Goal: Information Seeking & Learning: Learn about a topic

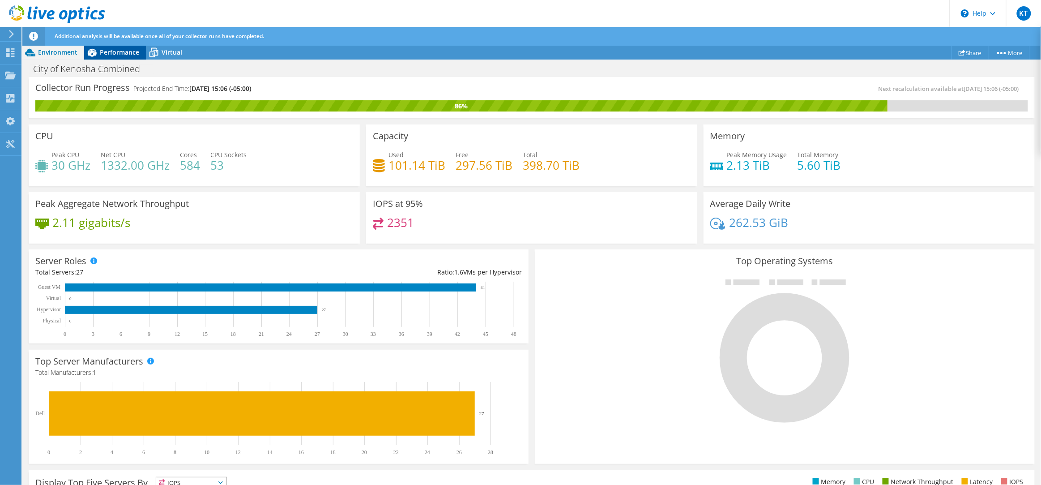
click at [111, 51] on span "Performance" at bounding box center [119, 52] width 39 height 9
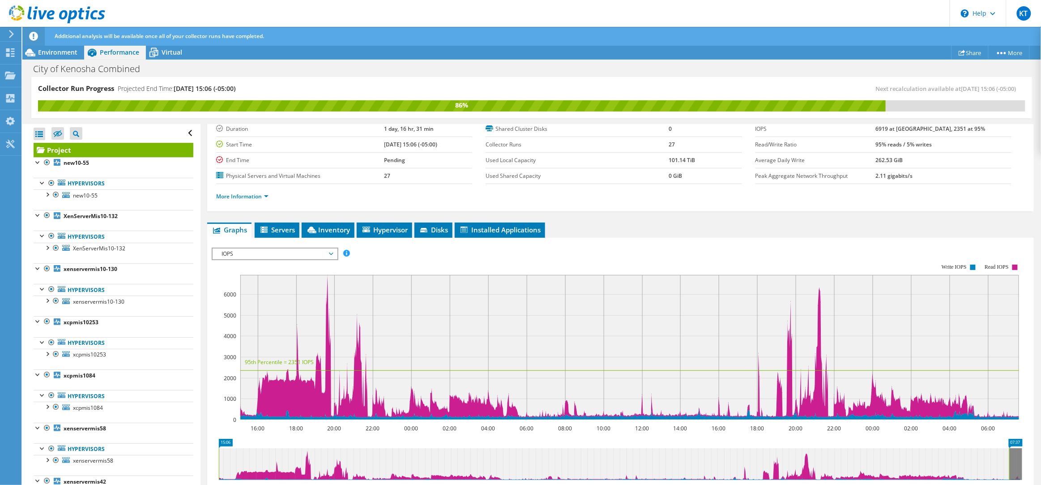
scroll to position [62, 0]
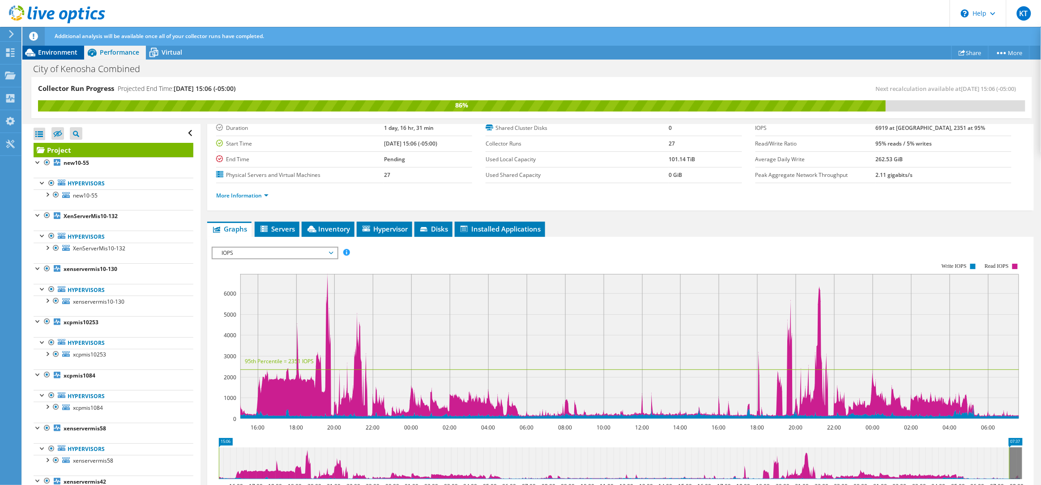
click at [51, 53] on span "Environment" at bounding box center [57, 52] width 39 height 9
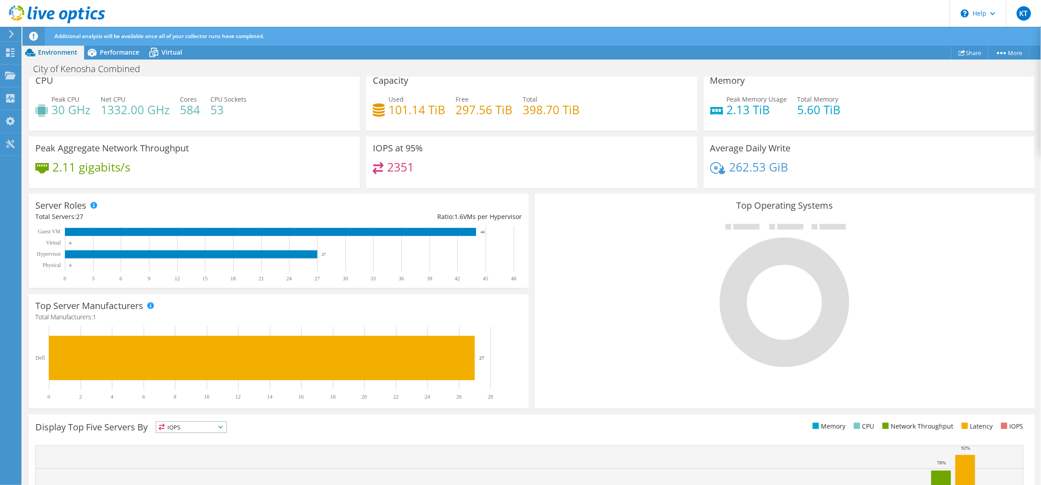
scroll to position [0, 0]
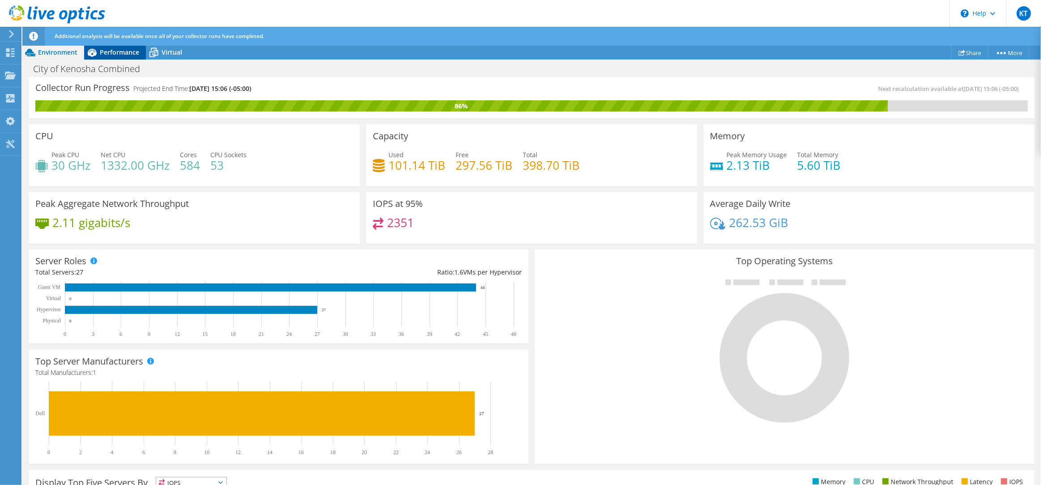
click at [100, 47] on div "Performance" at bounding box center [115, 52] width 62 height 14
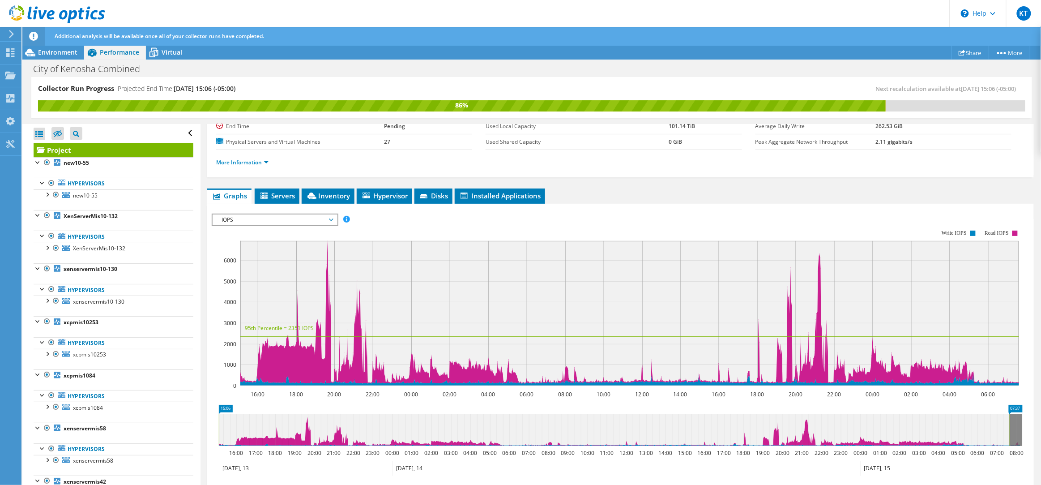
scroll to position [137, 0]
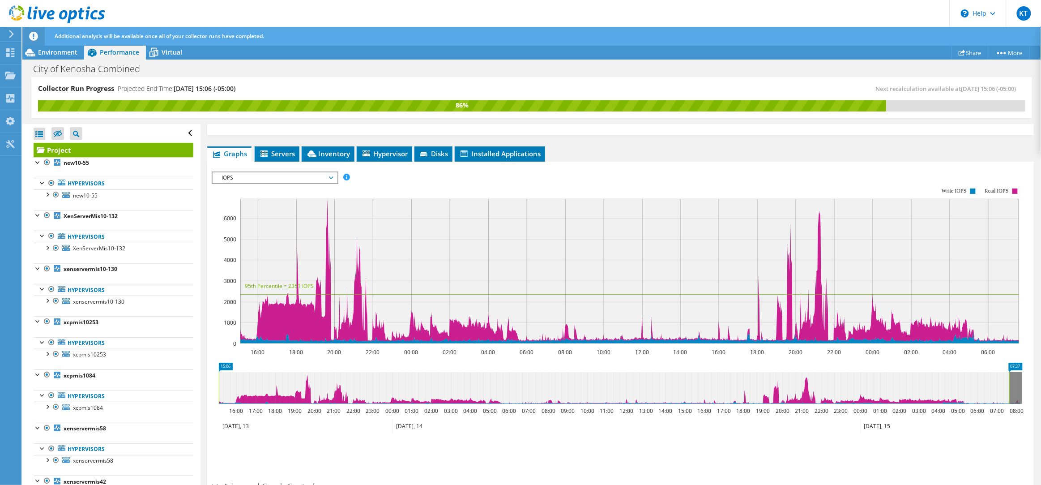
click at [255, 176] on span "IOPS" at bounding box center [274, 177] width 115 height 11
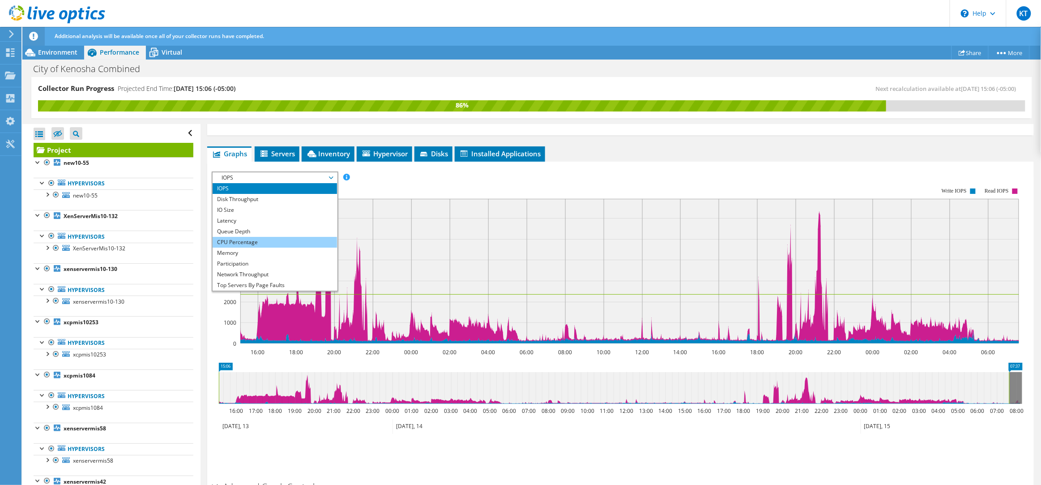
click at [256, 238] on li "CPU Percentage" at bounding box center [275, 242] width 124 height 11
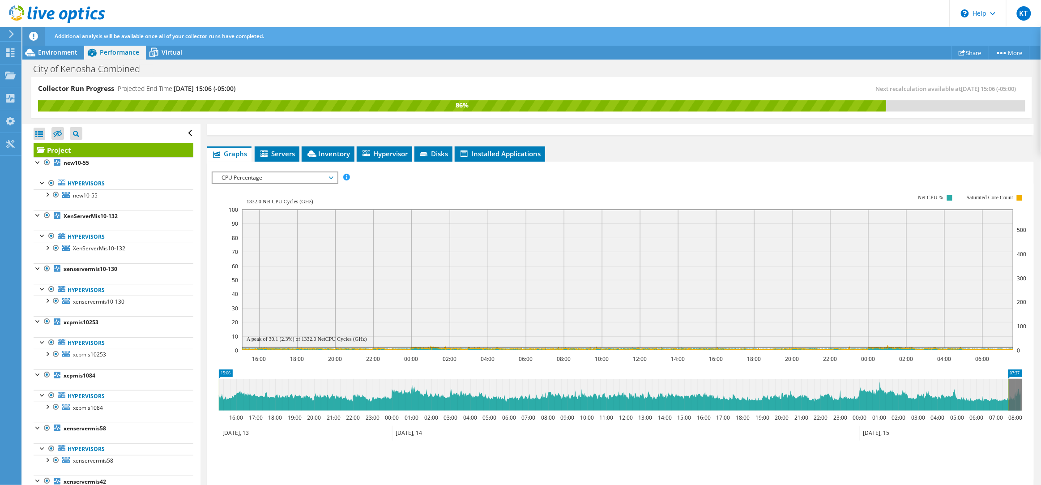
scroll to position [131, 0]
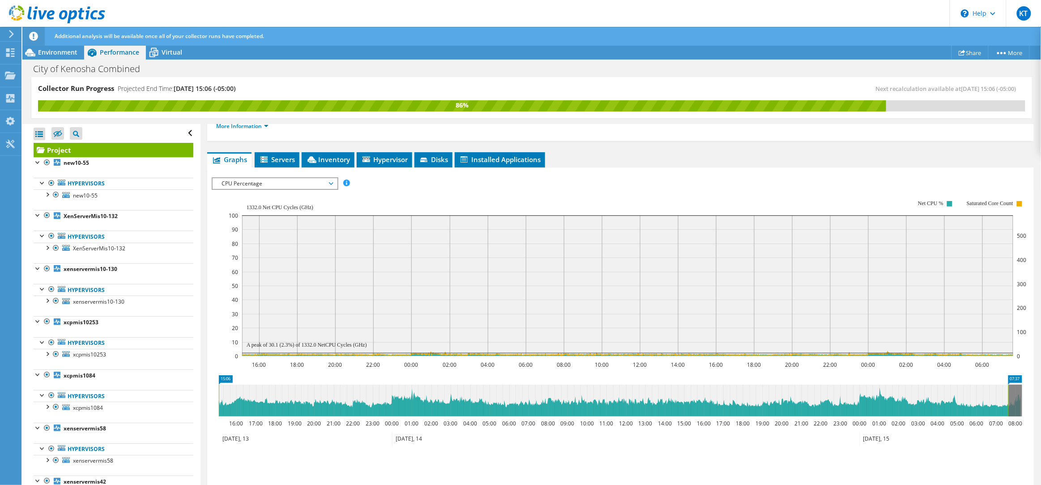
click at [279, 180] on span "CPU Percentage" at bounding box center [274, 183] width 115 height 11
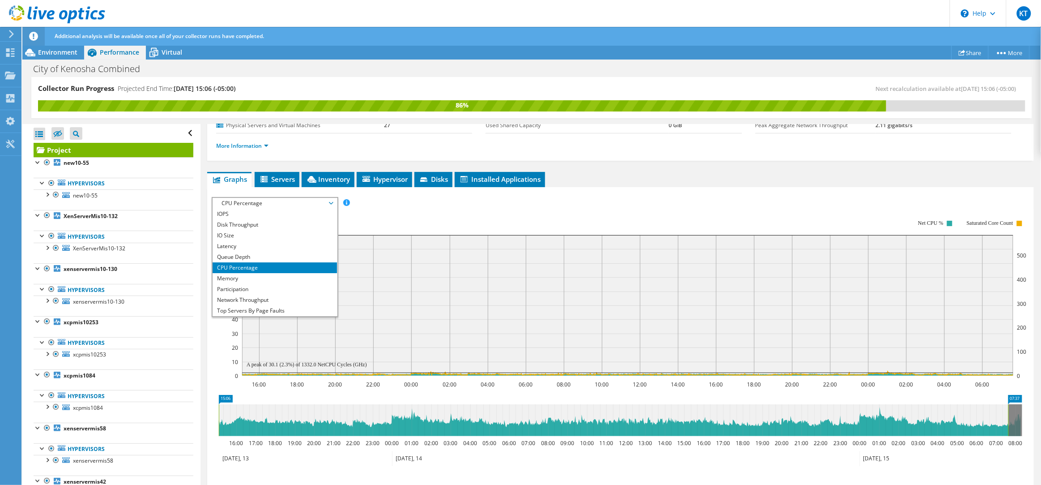
scroll to position [111, 0]
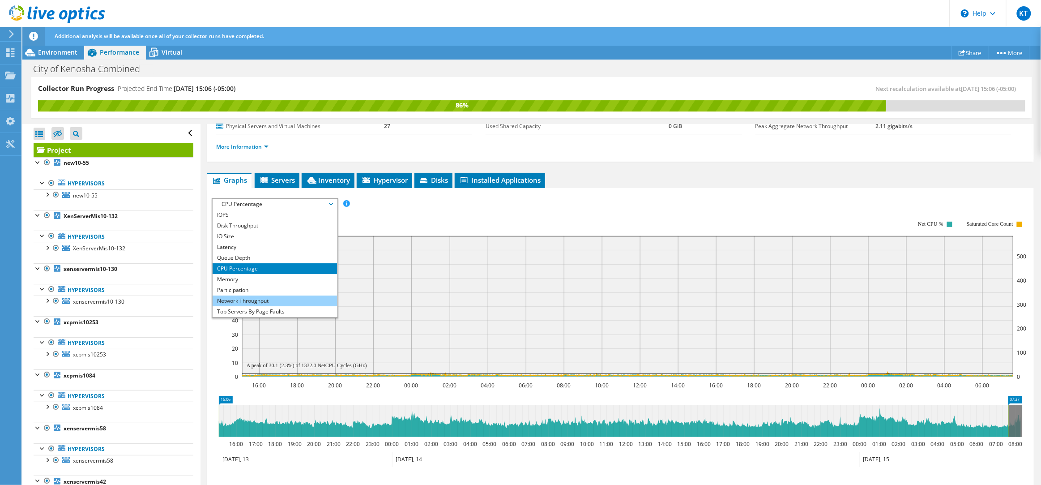
click at [225, 302] on li "Network Throughput" at bounding box center [275, 300] width 124 height 11
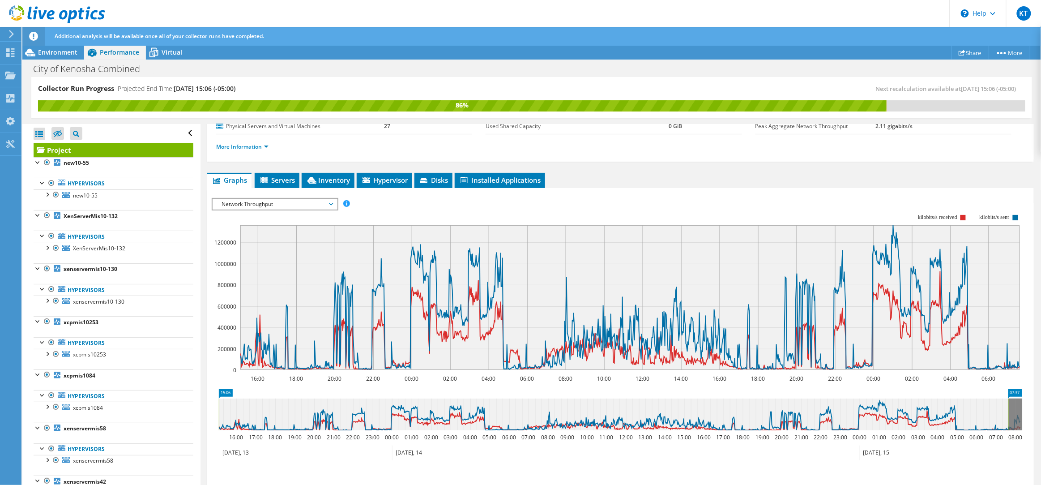
click at [267, 199] on span "Network Throughput" at bounding box center [274, 204] width 115 height 11
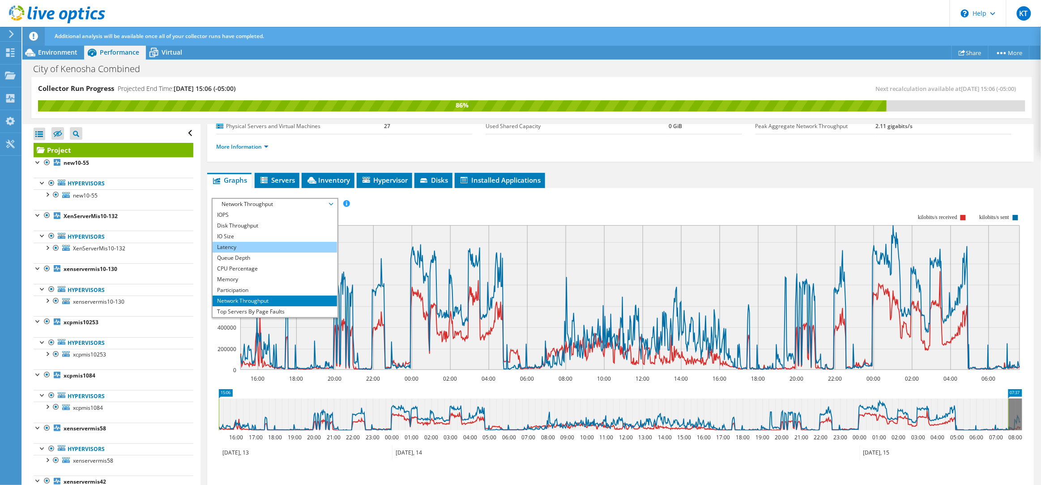
click at [260, 242] on li "Latency" at bounding box center [275, 247] width 124 height 11
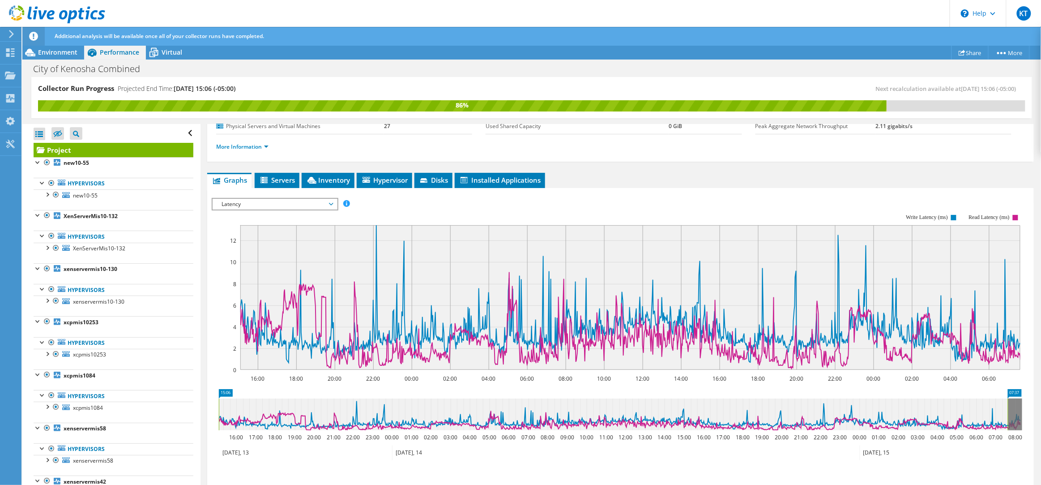
click at [280, 199] on span "Latency" at bounding box center [274, 204] width 115 height 11
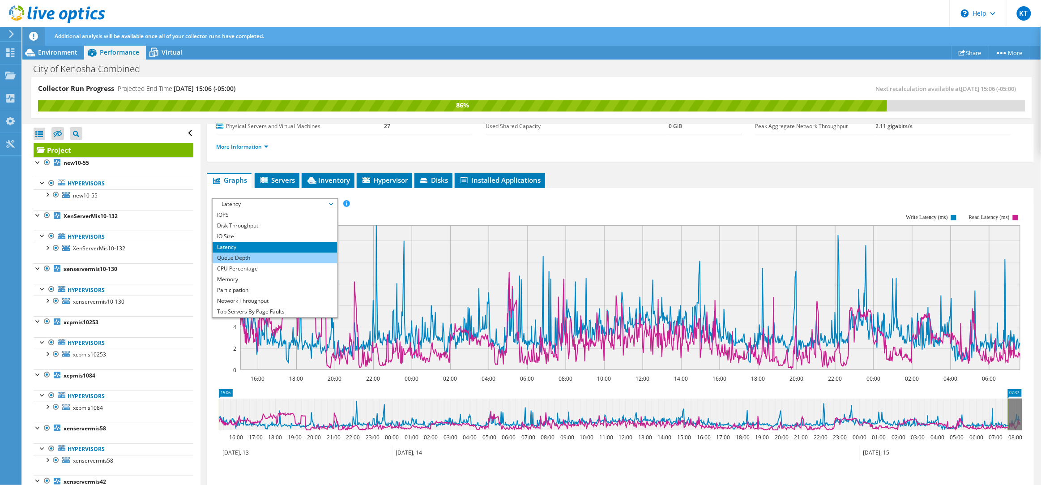
click at [256, 258] on li "Queue Depth" at bounding box center [275, 257] width 124 height 11
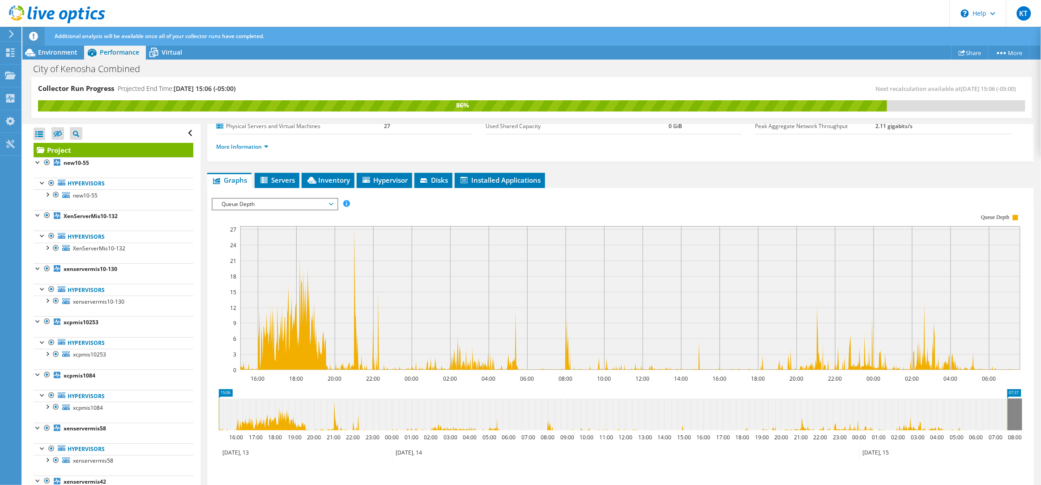
click at [276, 207] on span "Queue Depth" at bounding box center [274, 204] width 115 height 11
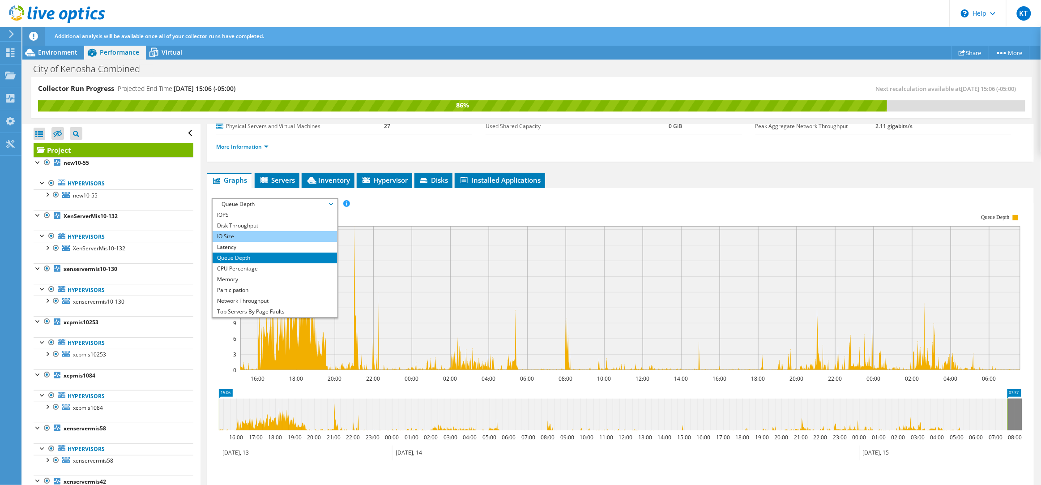
click at [252, 234] on li "IO Size" at bounding box center [275, 236] width 124 height 11
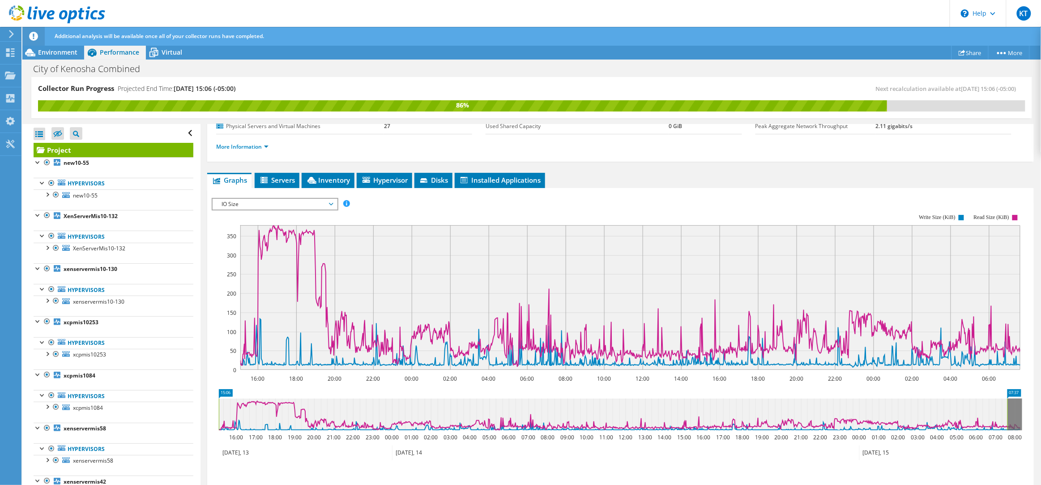
click at [264, 203] on span "IO Size" at bounding box center [274, 204] width 115 height 11
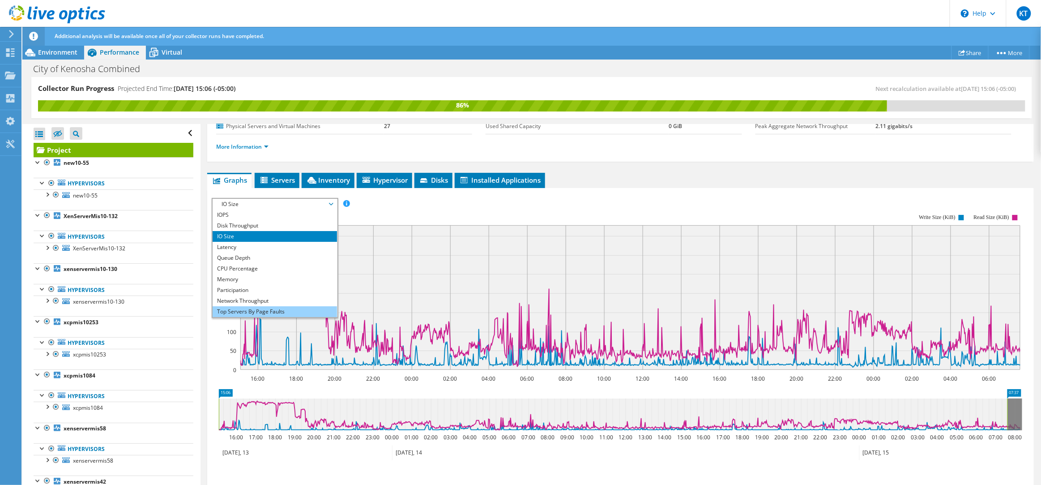
click at [267, 310] on li "Top Servers By Page Faults" at bounding box center [275, 311] width 124 height 11
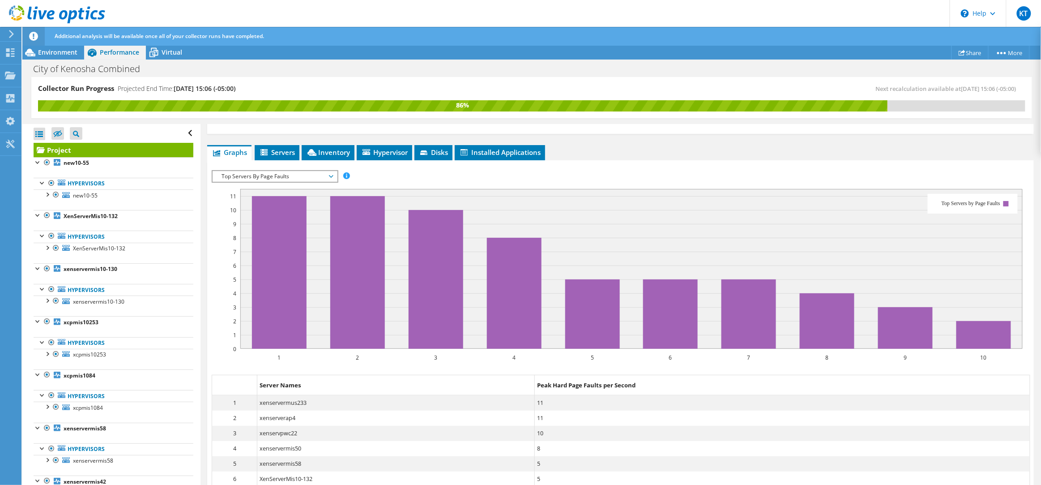
scroll to position [145, 0]
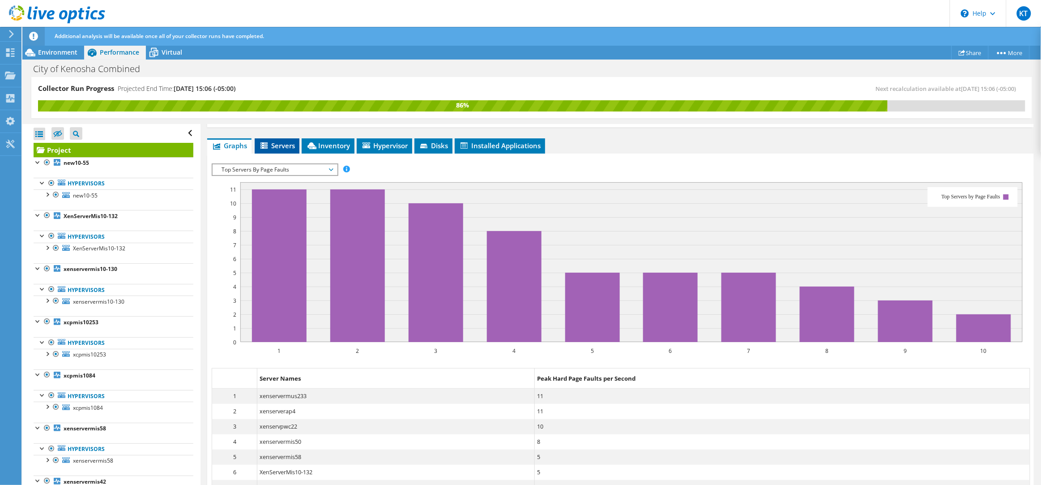
click at [279, 141] on span "Servers" at bounding box center [277, 145] width 36 height 9
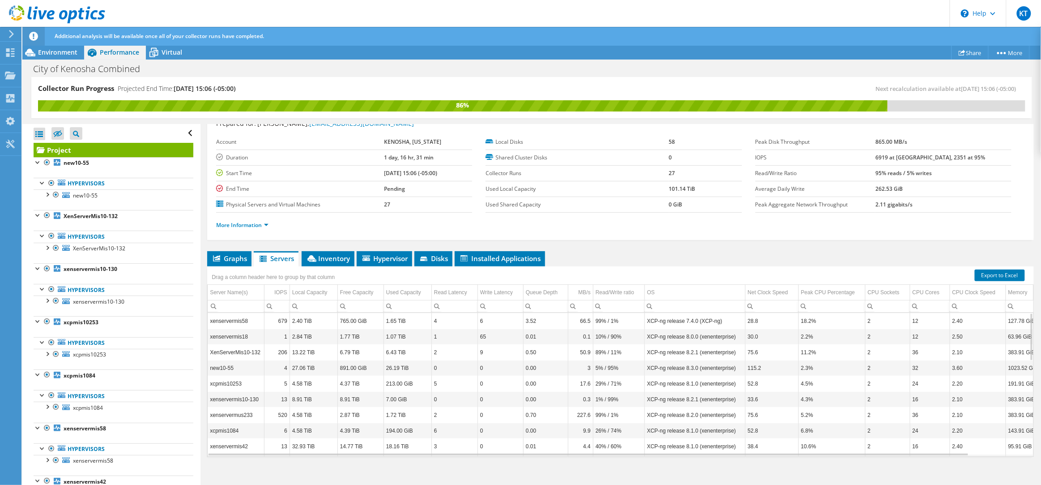
scroll to position [36, 0]
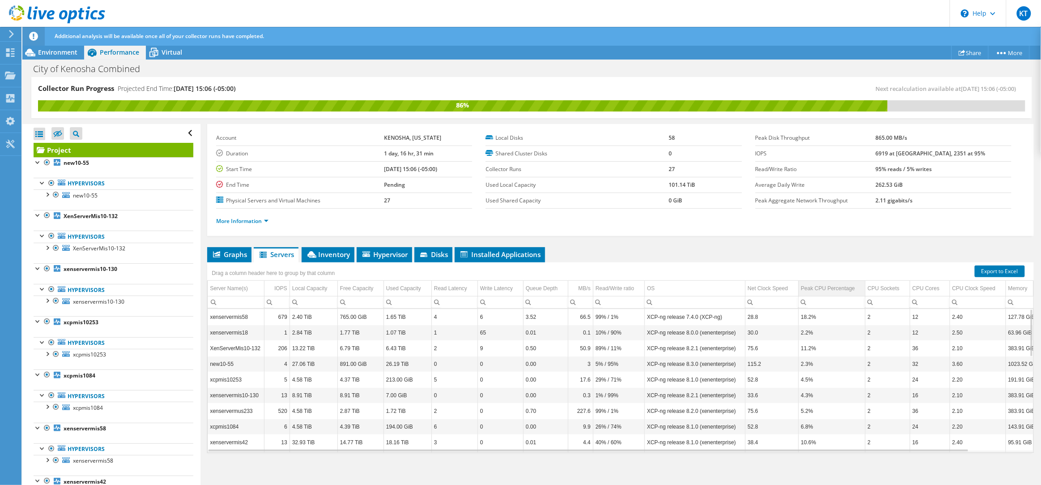
click at [810, 288] on div "Peak CPU Percentage" at bounding box center [828, 288] width 54 height 11
click at [809, 288] on div "Peak CPU Percentage" at bounding box center [828, 288] width 54 height 11
click at [315, 255] on icon at bounding box center [311, 254] width 9 height 7
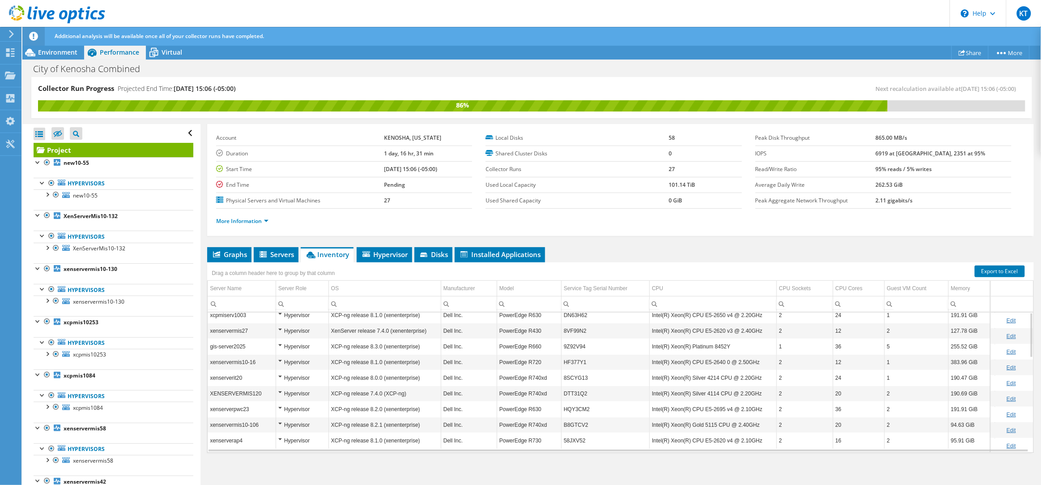
scroll to position [0, 0]
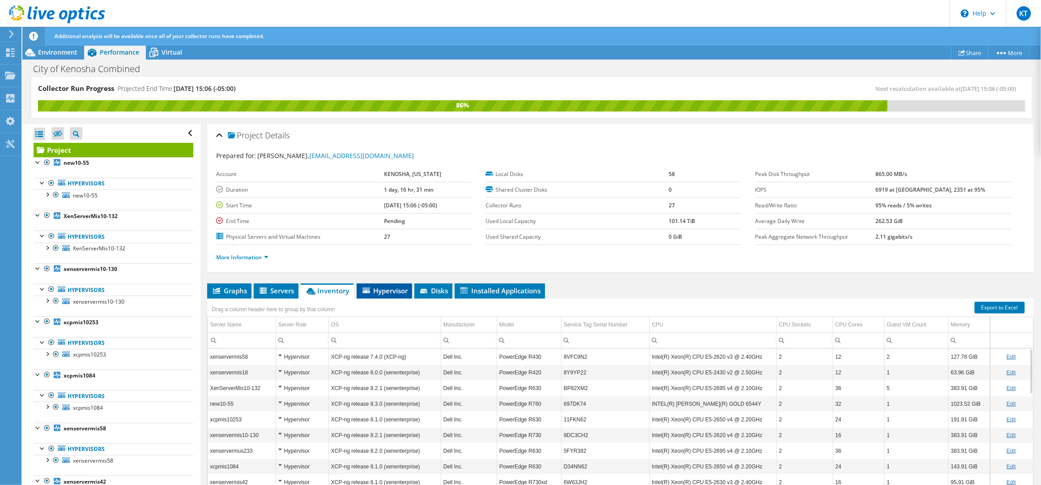
click at [380, 291] on span "Hypervisor" at bounding box center [384, 290] width 47 height 9
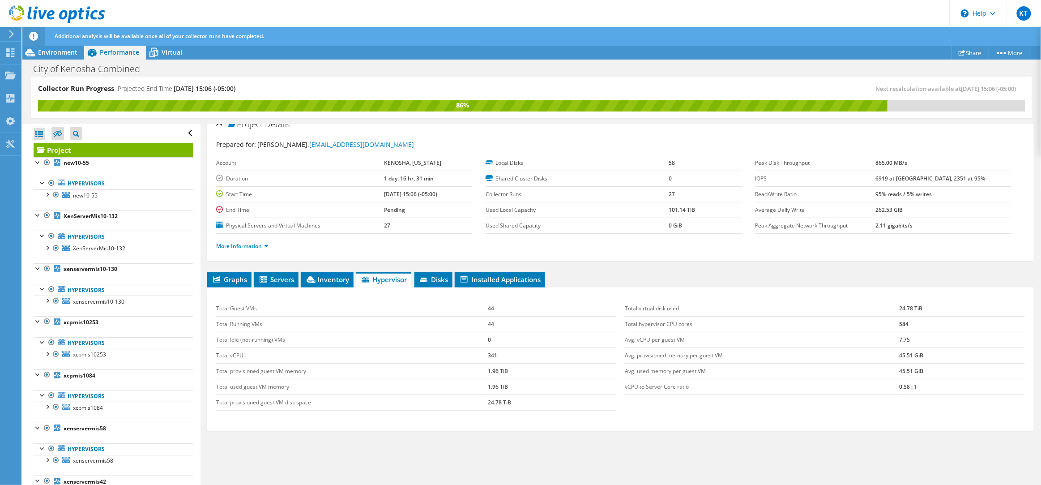
scroll to position [12, 0]
click at [334, 280] on span "Inventory" at bounding box center [327, 278] width 44 height 9
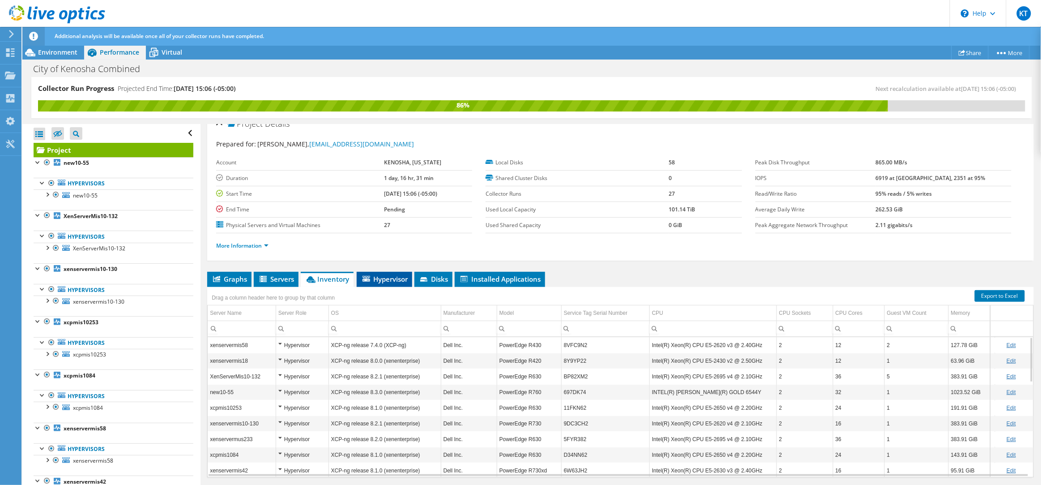
click at [388, 280] on span "Hypervisor" at bounding box center [384, 278] width 47 height 9
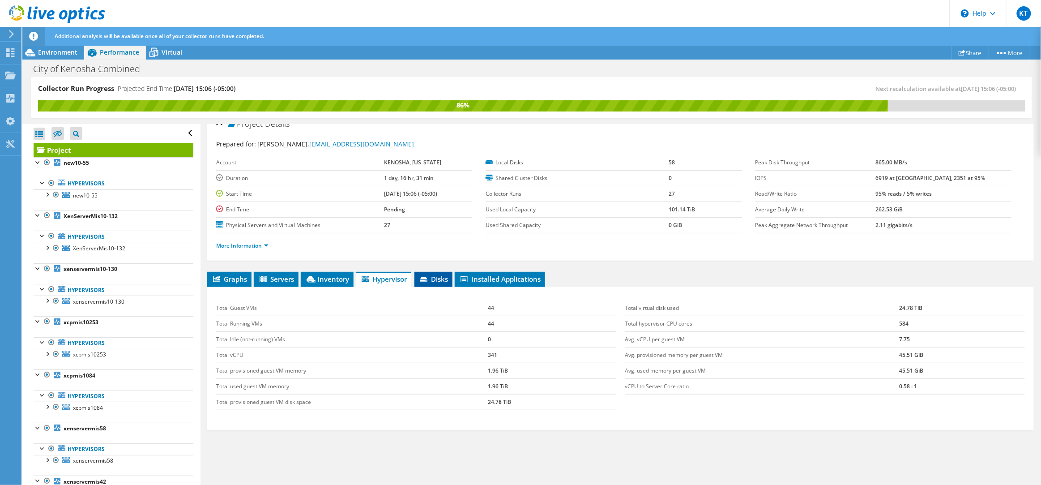
click at [444, 279] on span "Disks" at bounding box center [433, 278] width 29 height 9
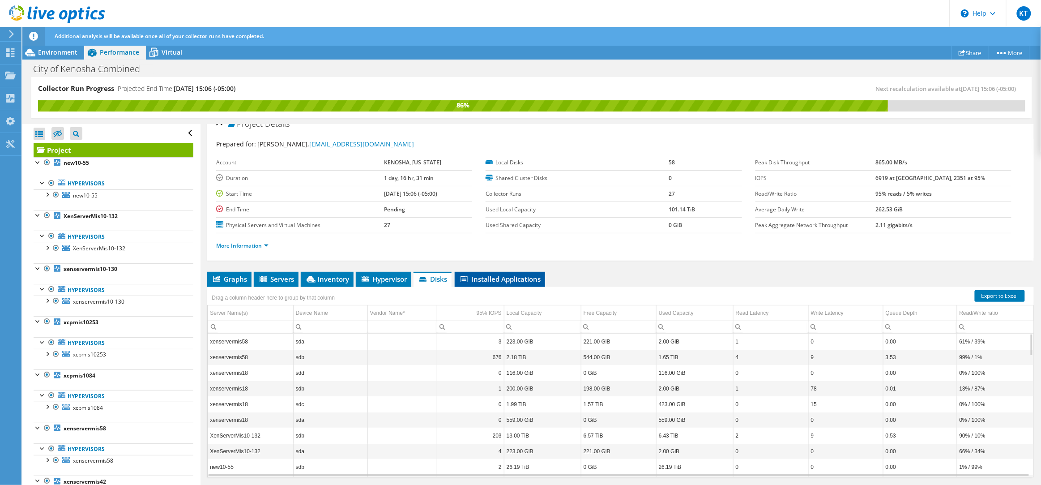
click at [499, 280] on span "Installed Applications" at bounding box center [499, 278] width 81 height 9
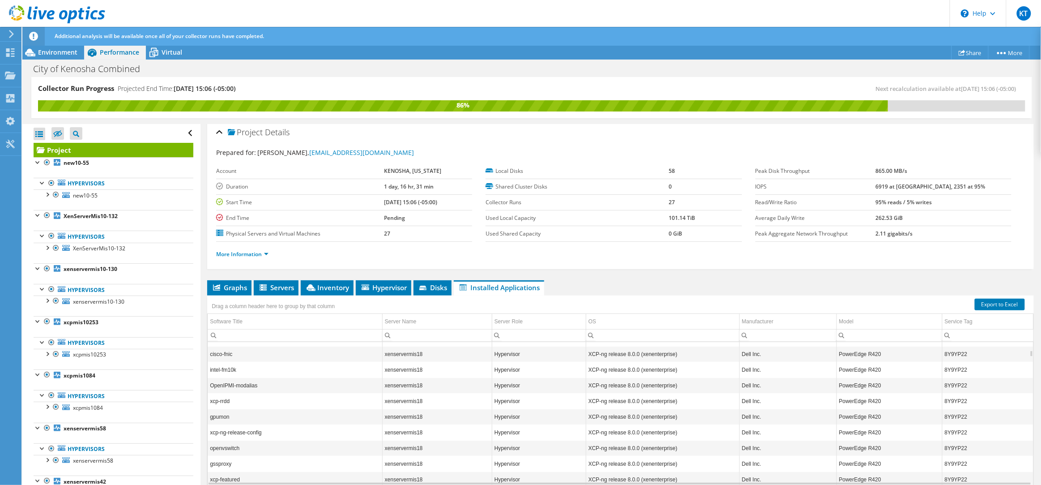
scroll to position [0, 0]
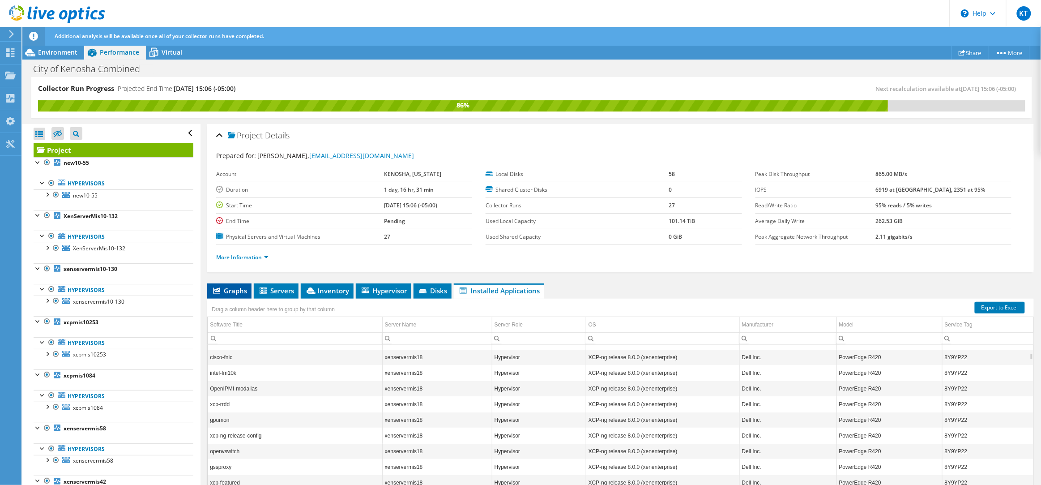
click at [232, 288] on span "Graphs" at bounding box center [229, 290] width 35 height 9
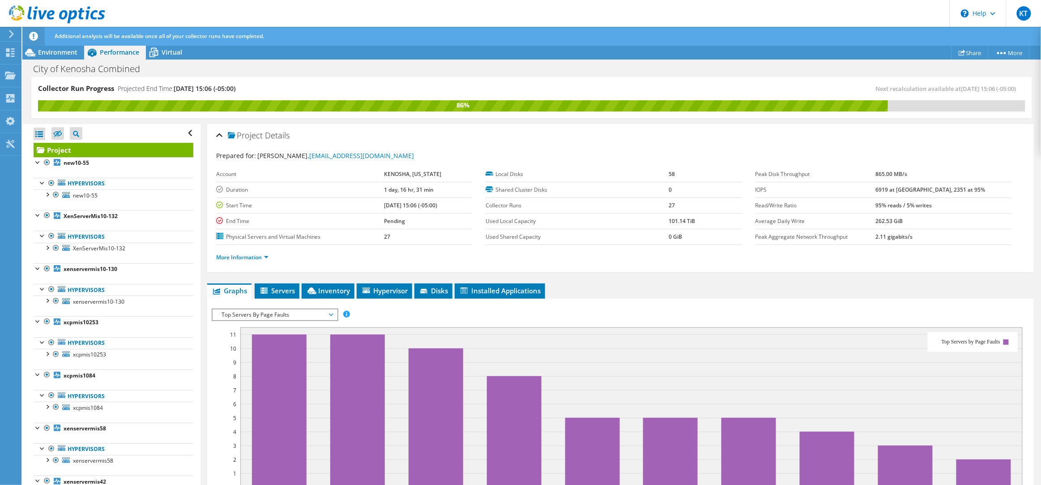
click at [254, 312] on span "Top Servers By Page Faults" at bounding box center [274, 314] width 115 height 11
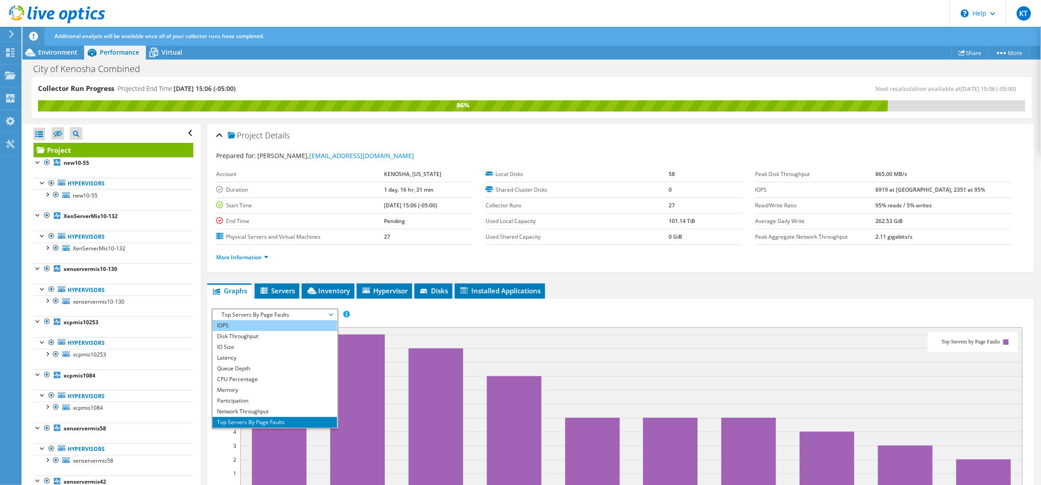
click at [244, 327] on li "IOPS" at bounding box center [275, 325] width 124 height 11
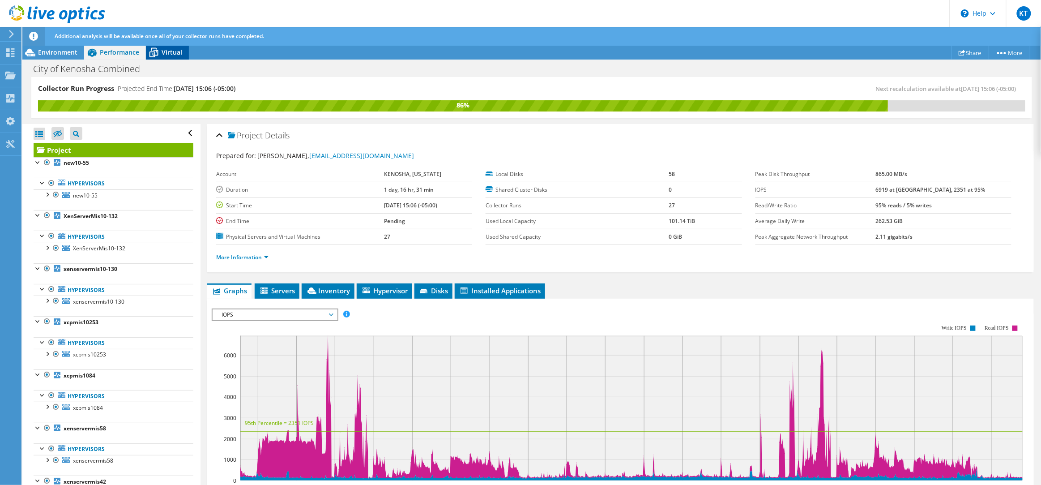
click at [177, 55] on span "Virtual" at bounding box center [172, 52] width 21 height 9
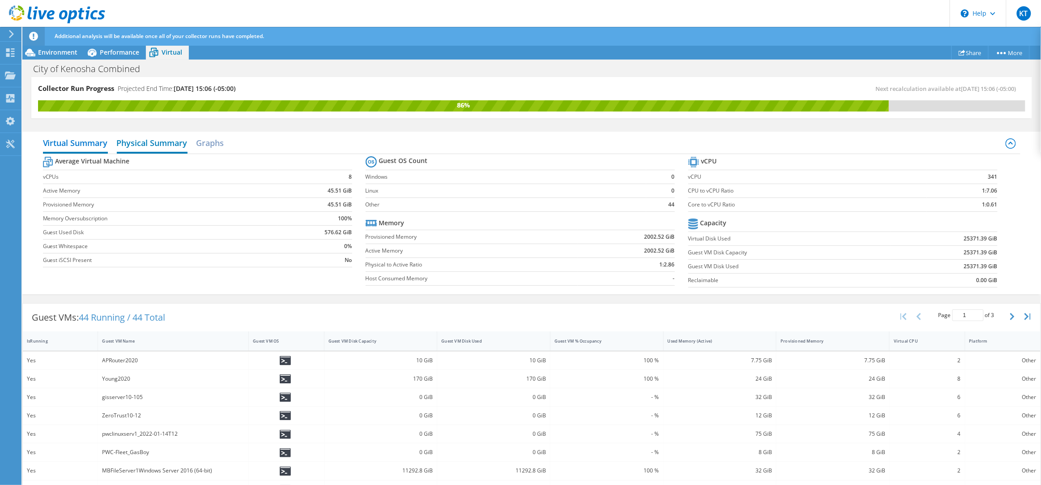
click at [159, 143] on h2 "Physical Summary" at bounding box center [152, 144] width 71 height 20
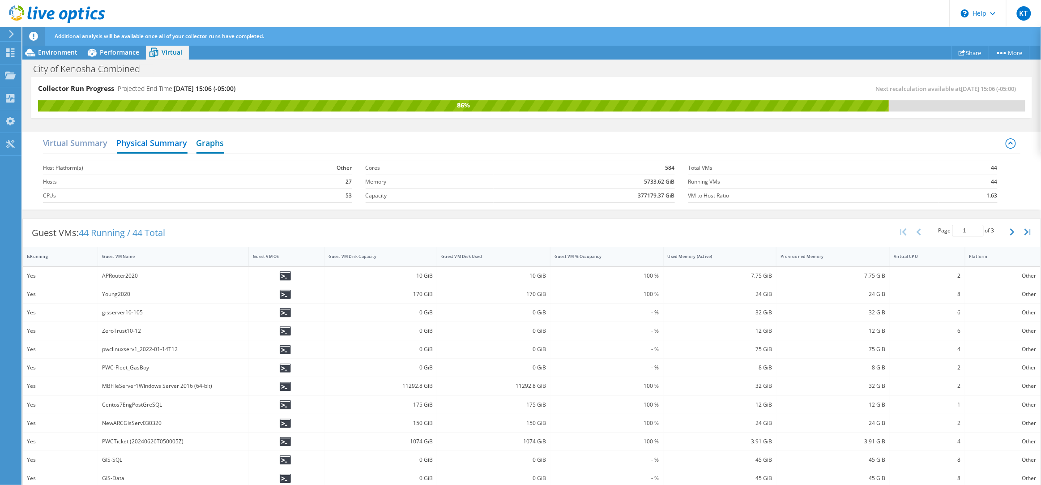
click at [211, 140] on h2 "Graphs" at bounding box center [210, 144] width 28 height 20
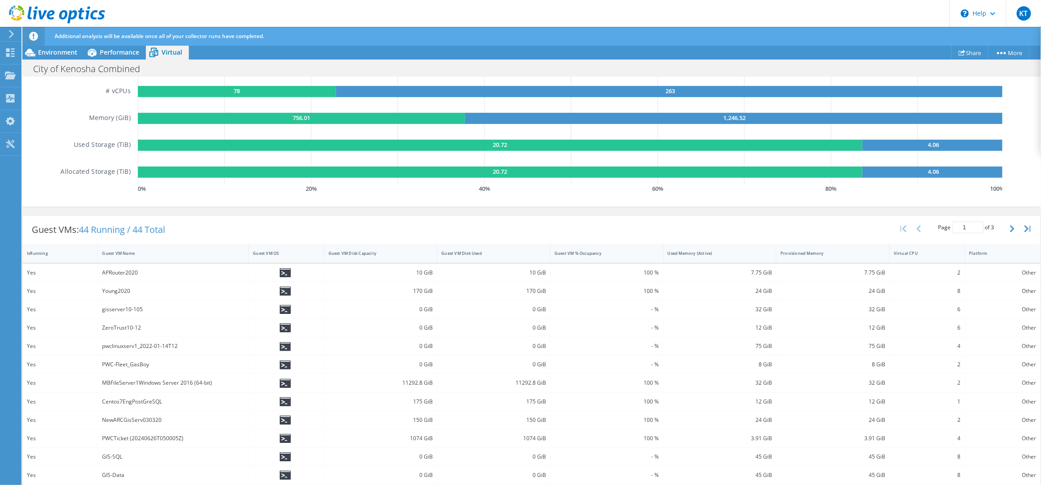
scroll to position [131, 0]
